Goal: Task Accomplishment & Management: Use online tool/utility

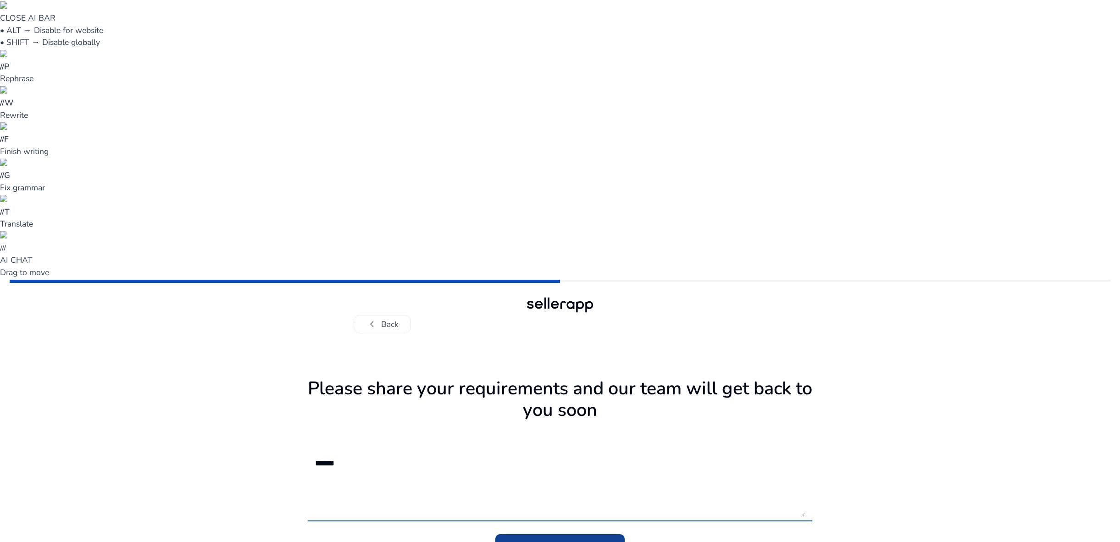
type textarea "******"
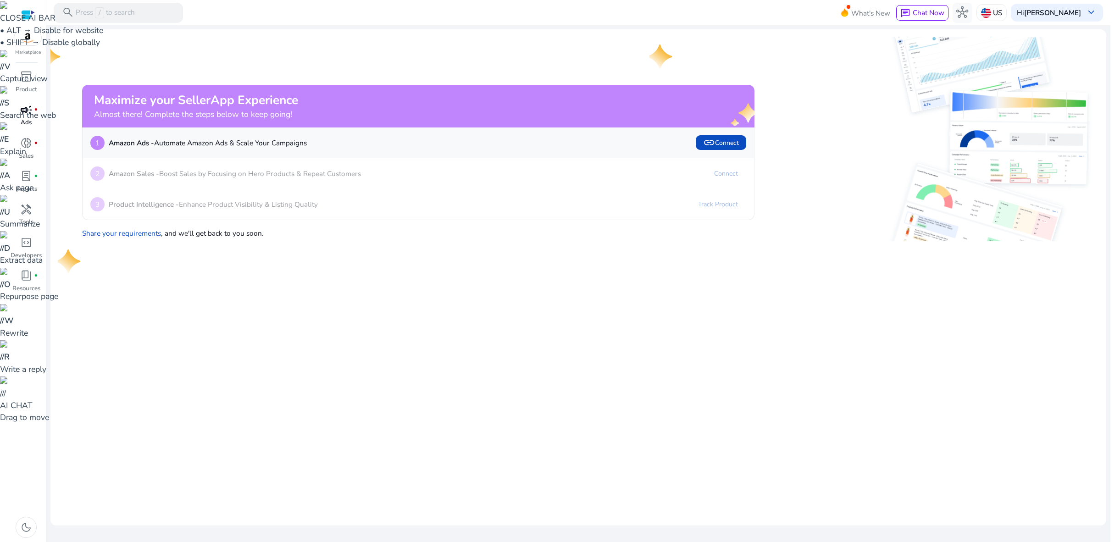
click at [26, 116] on span "campaign" at bounding box center [26, 110] width 12 height 12
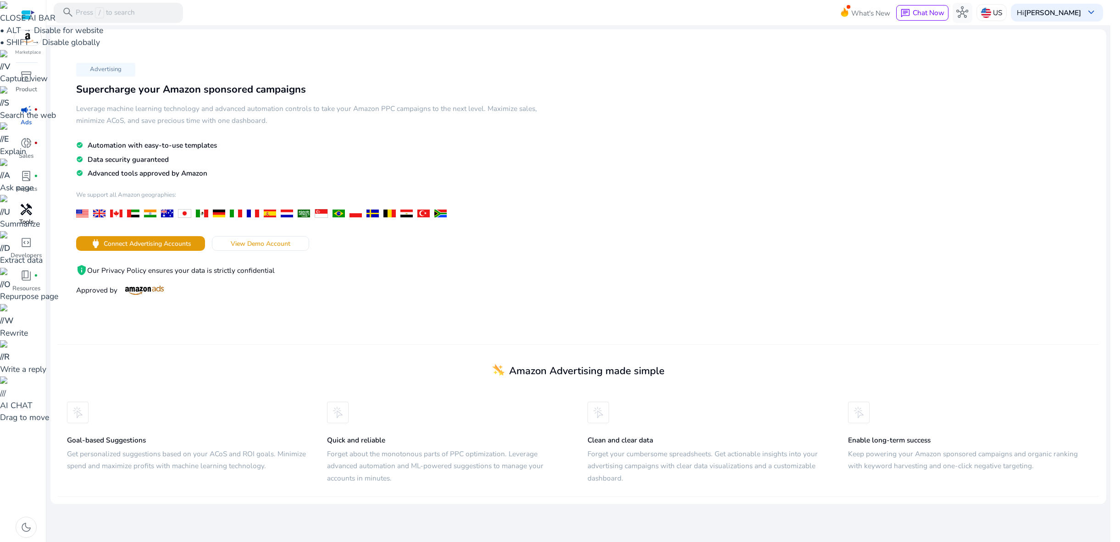
click at [26, 210] on span "handyman" at bounding box center [26, 210] width 12 height 12
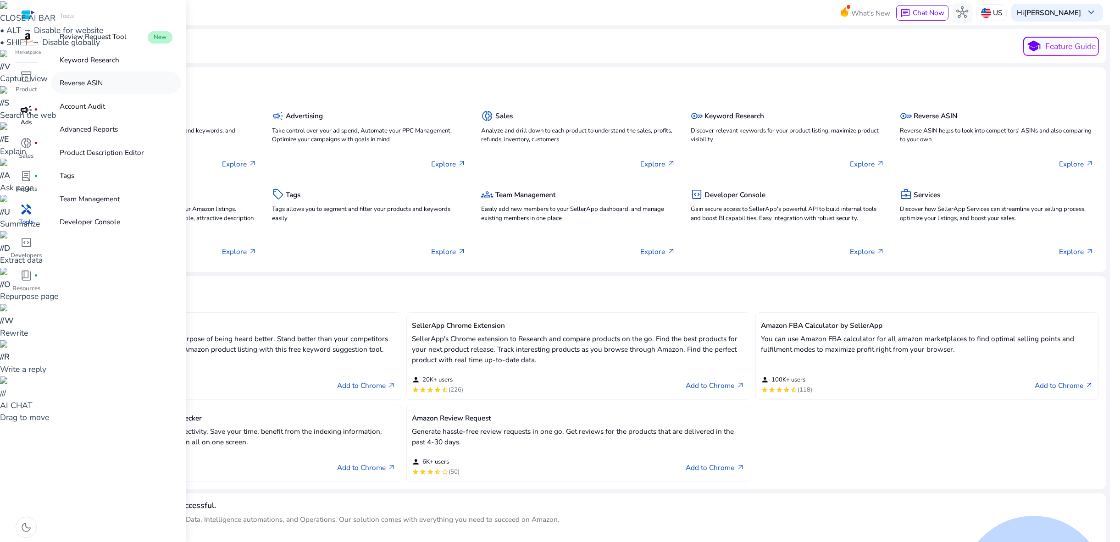
click at [83, 84] on p "Reverse ASIN" at bounding box center [81, 83] width 43 height 11
